Goal: Information Seeking & Learning: Learn about a topic

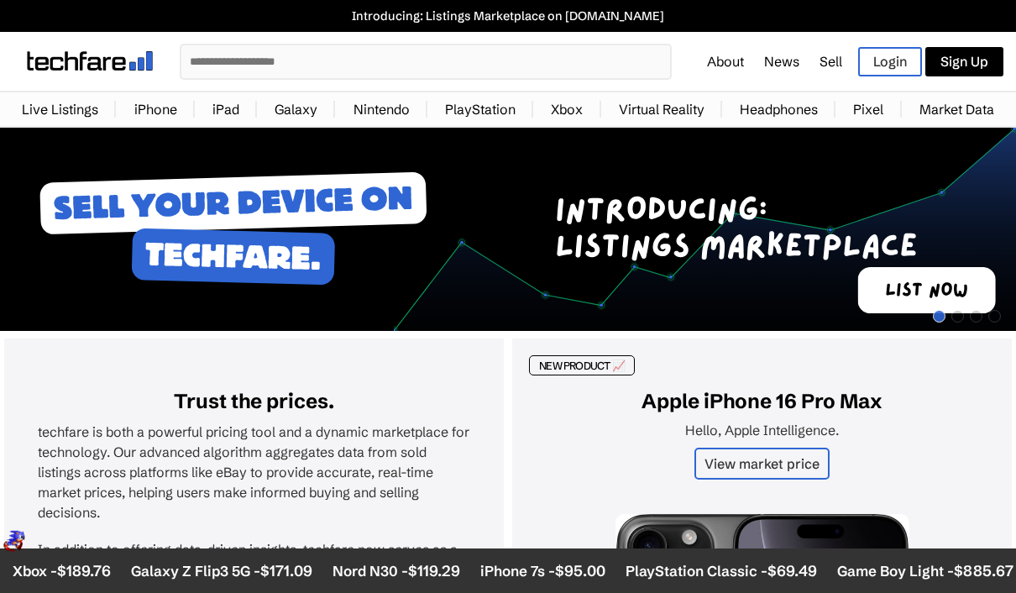
click at [865, 112] on link "Pixel" at bounding box center [868, 109] width 47 height 34
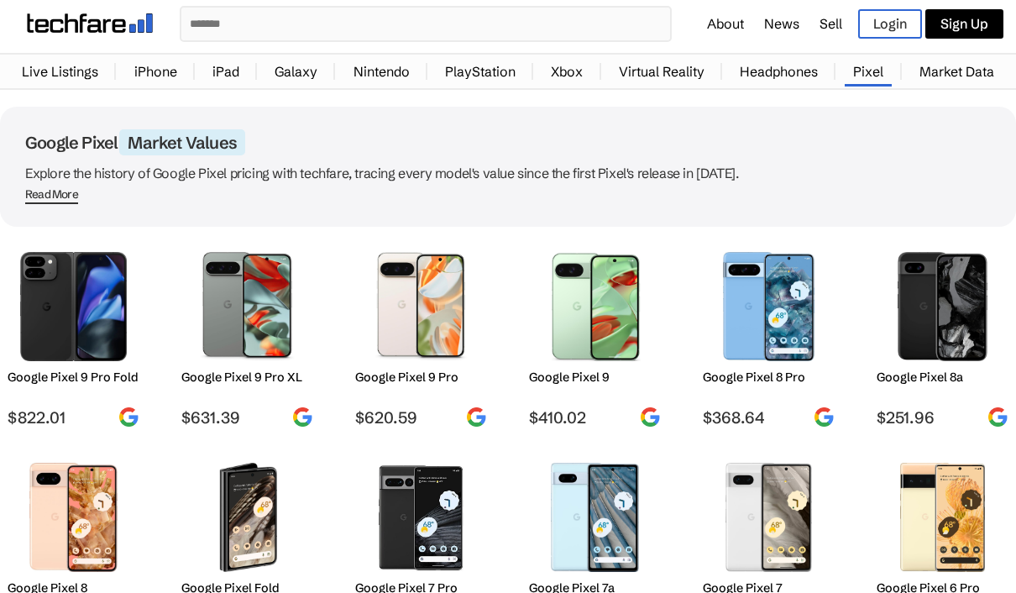
scroll to position [39, 0]
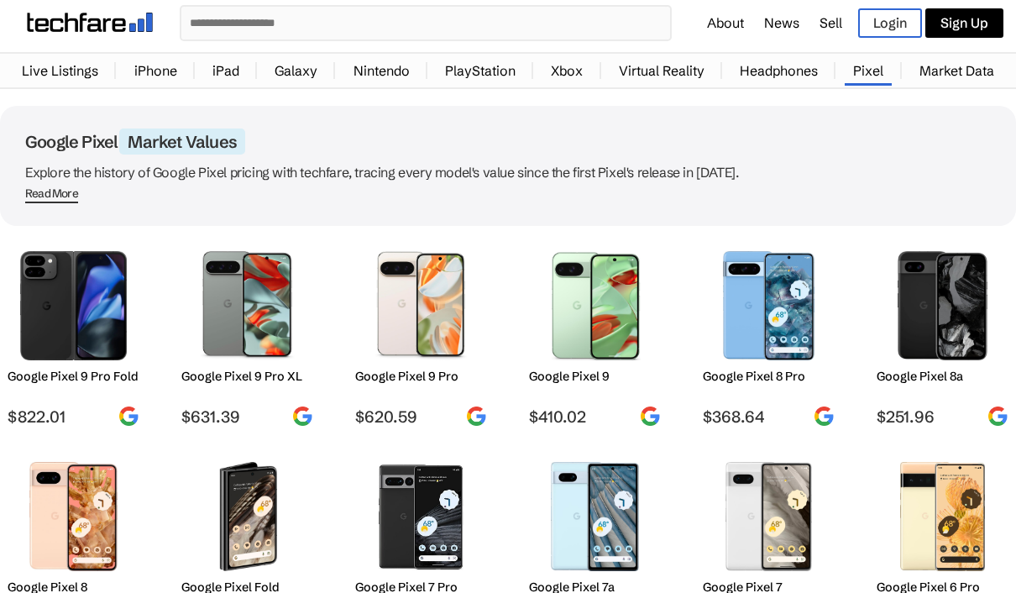
click at [443, 333] on img at bounding box center [422, 305] width 108 height 109
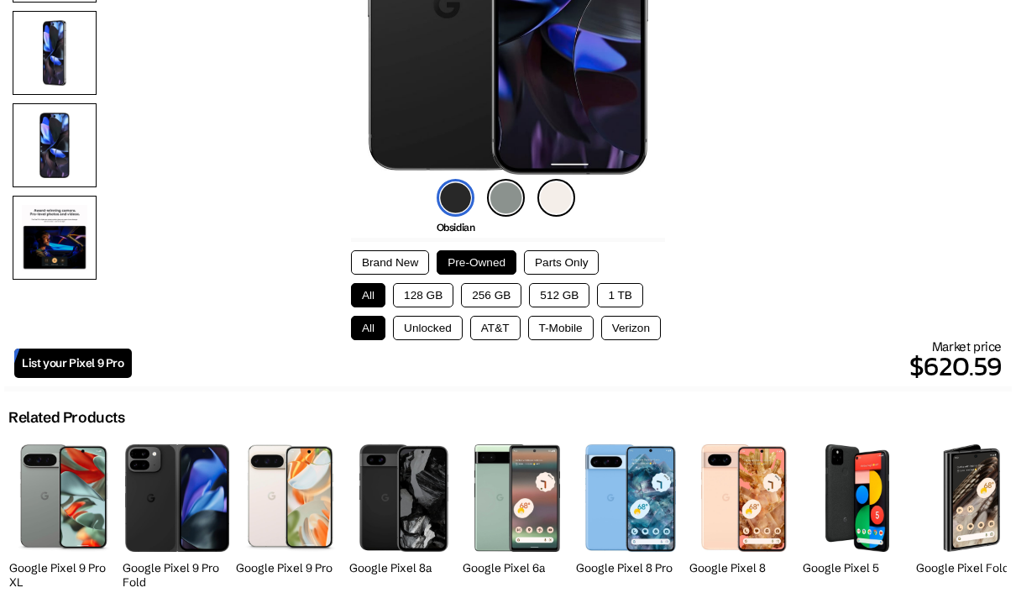
scroll to position [423, 0]
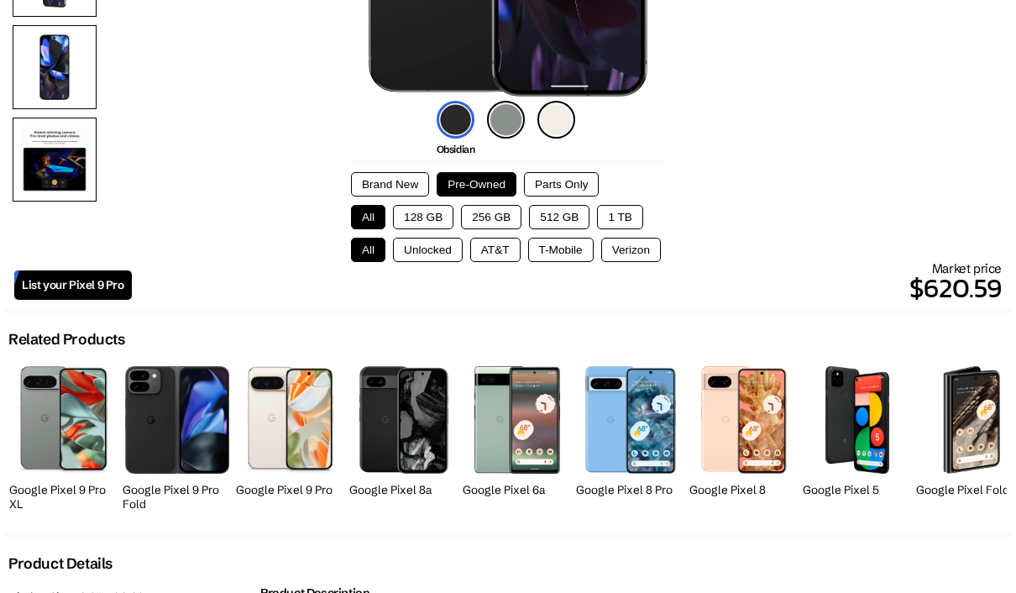
click at [560, 120] on img at bounding box center [557, 120] width 38 height 38
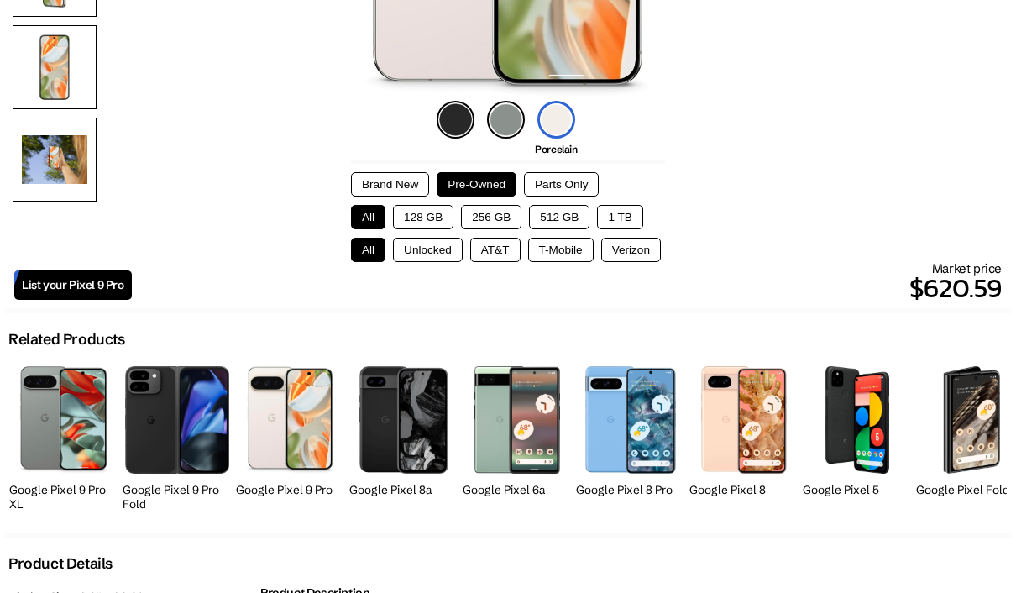
click at [413, 186] on button "Brand New" at bounding box center [390, 184] width 78 height 24
click at [538, 253] on button "T-Mobile" at bounding box center [561, 250] width 66 height 24
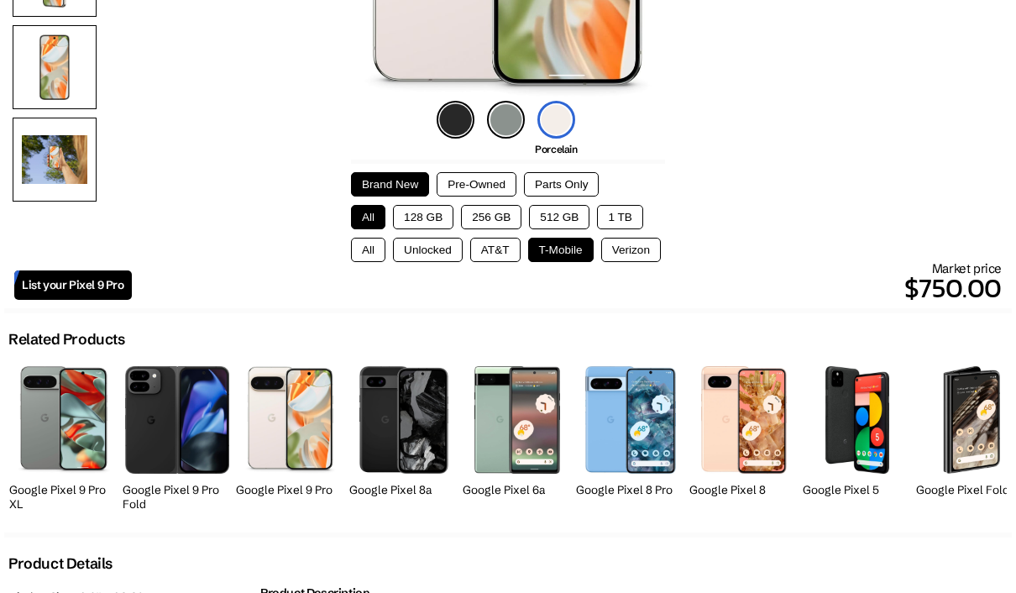
click at [425, 226] on button "128 GB" at bounding box center [423, 217] width 60 height 24
click at [487, 222] on button "256 GB" at bounding box center [491, 217] width 60 height 24
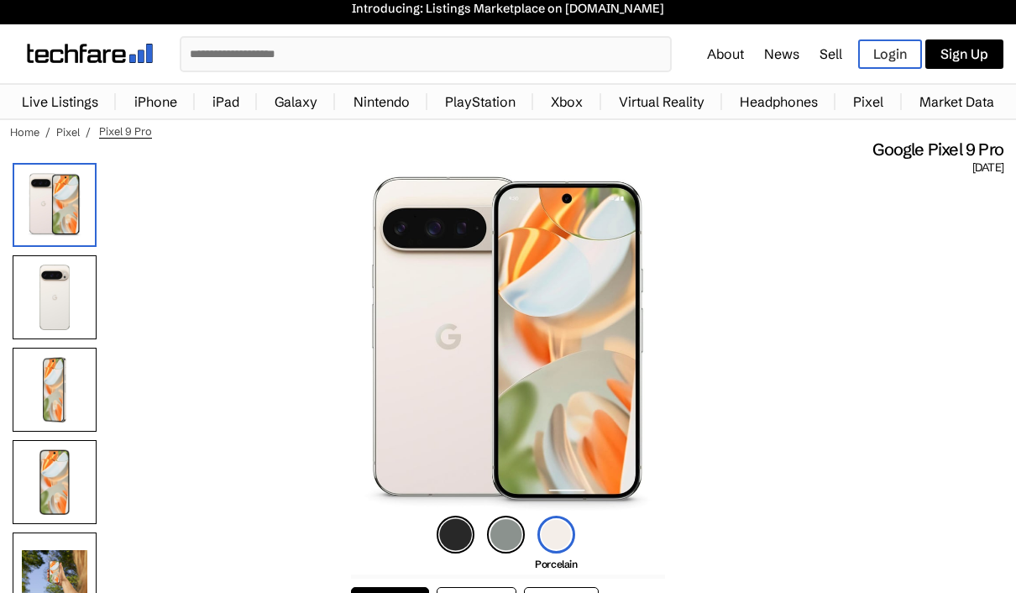
scroll to position [0, 0]
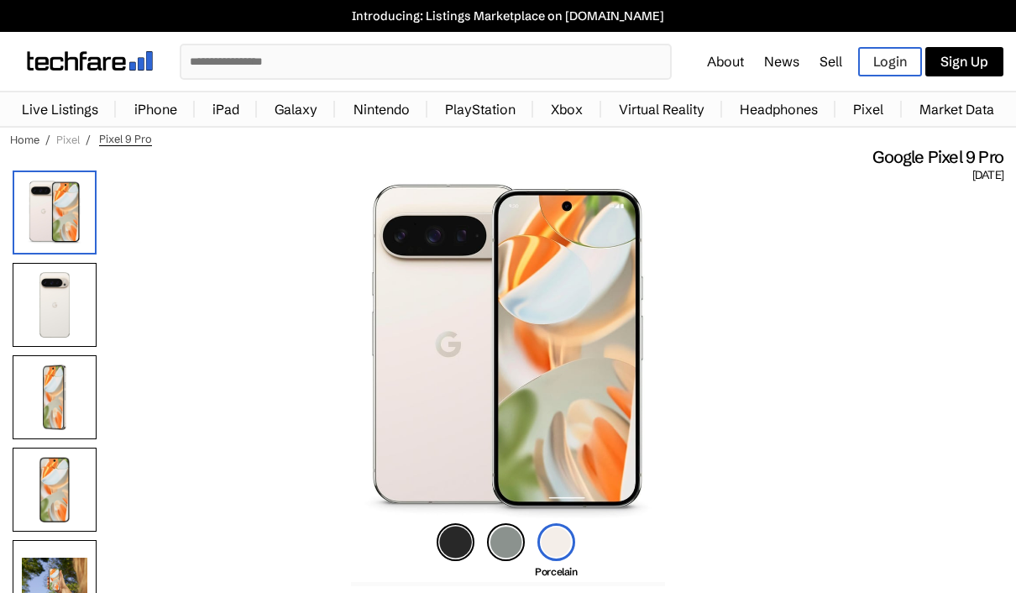
click at [72, 142] on link "Pixel" at bounding box center [68, 139] width 24 height 13
